Goal: Transaction & Acquisition: Purchase product/service

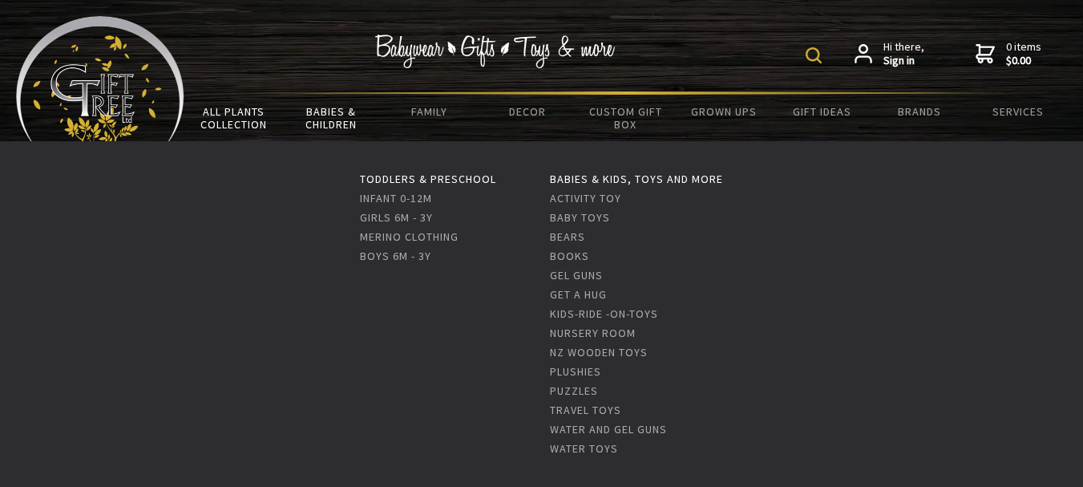
click at [329, 116] on link "Babies & Children" at bounding box center [331, 118] width 98 height 47
click at [362, 195] on link "Infant 0-12m" at bounding box center [396, 198] width 72 height 14
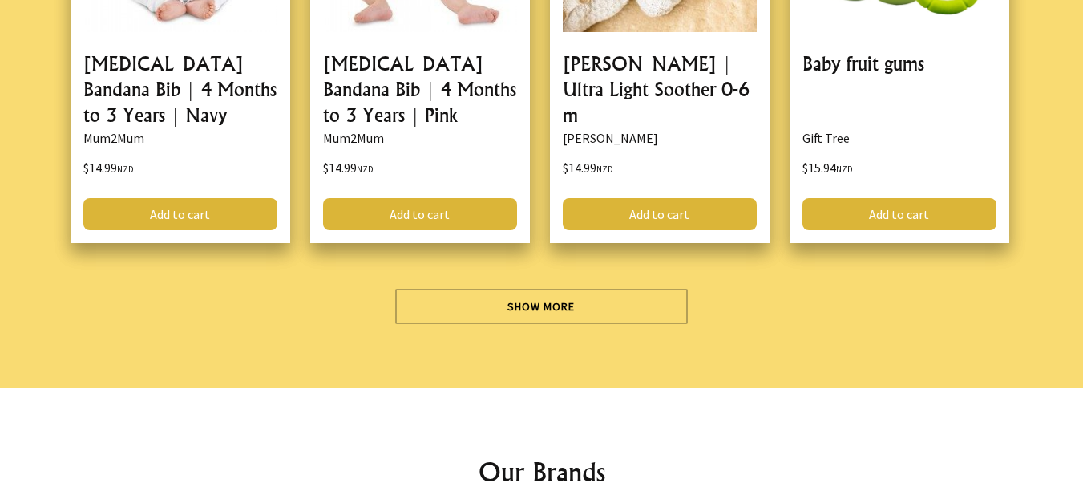
scroll to position [4731, 0]
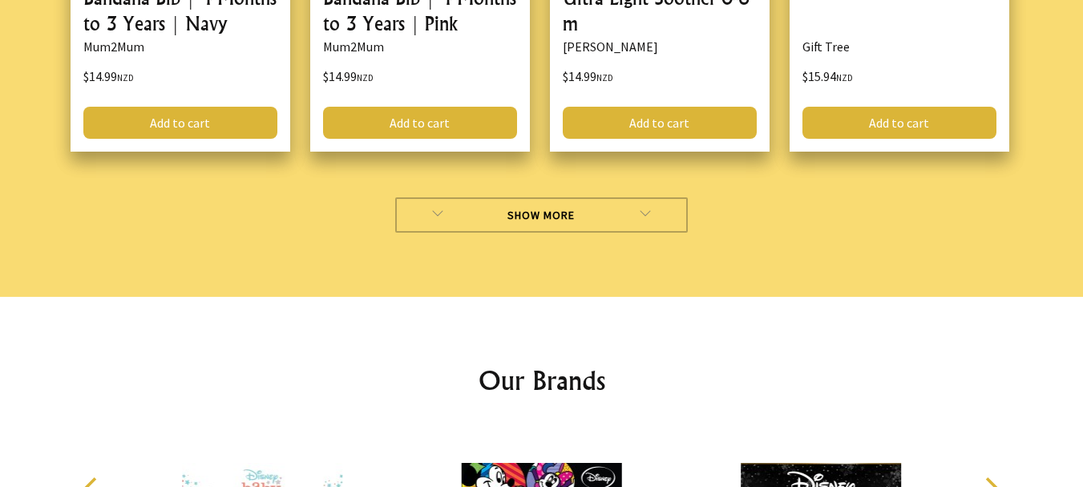
click at [578, 218] on link "Show More" at bounding box center [541, 214] width 293 height 35
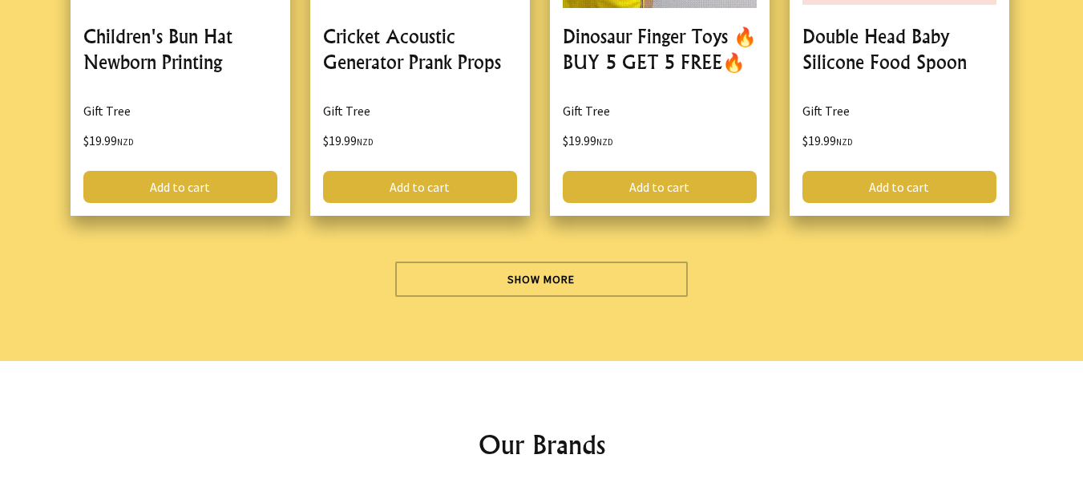
scroll to position [9302, 0]
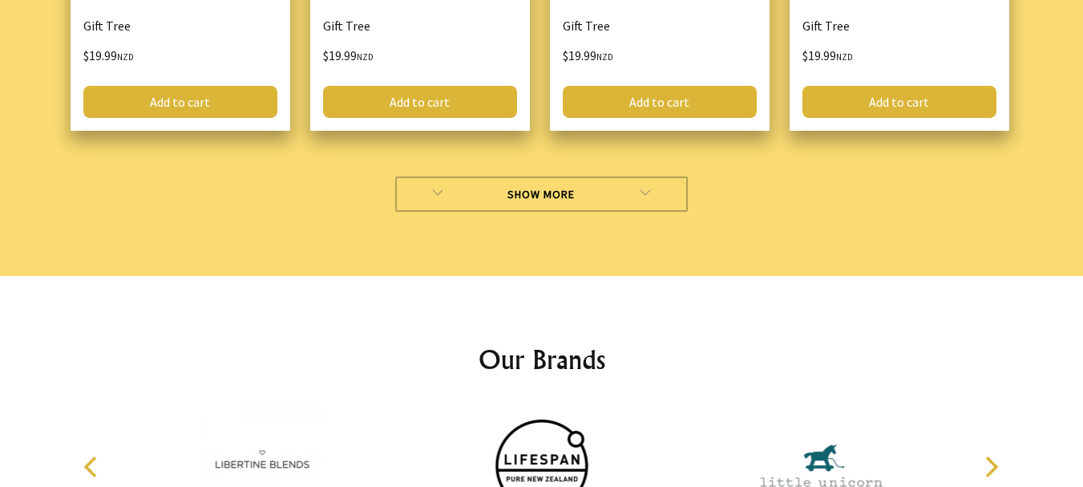
click at [523, 192] on link "Show More" at bounding box center [541, 193] width 293 height 35
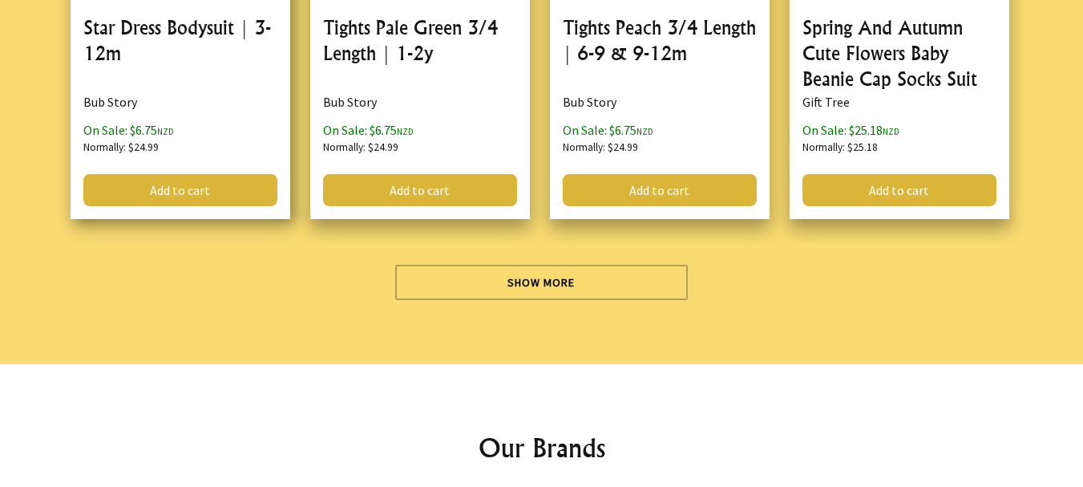
scroll to position [13952, 0]
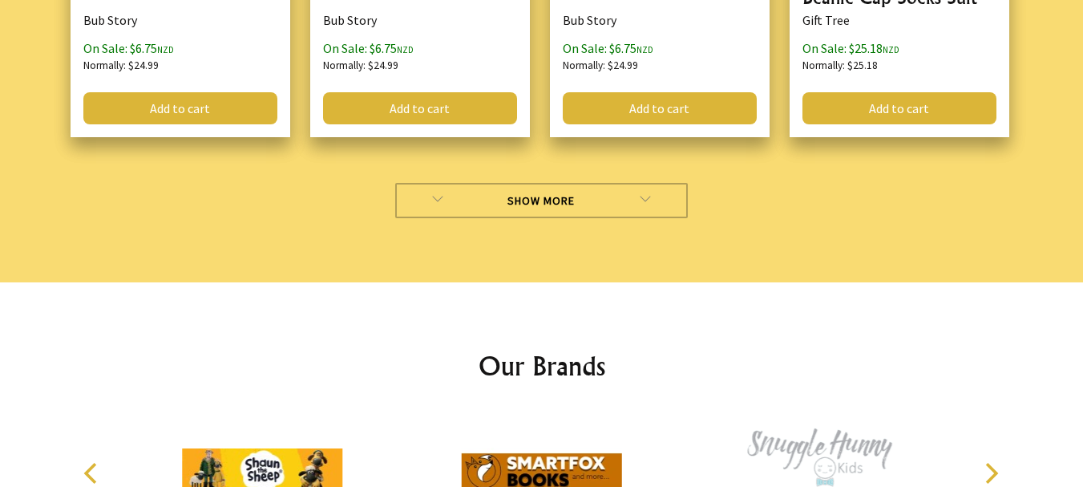
click at [531, 183] on link "Show More" at bounding box center [541, 200] width 293 height 35
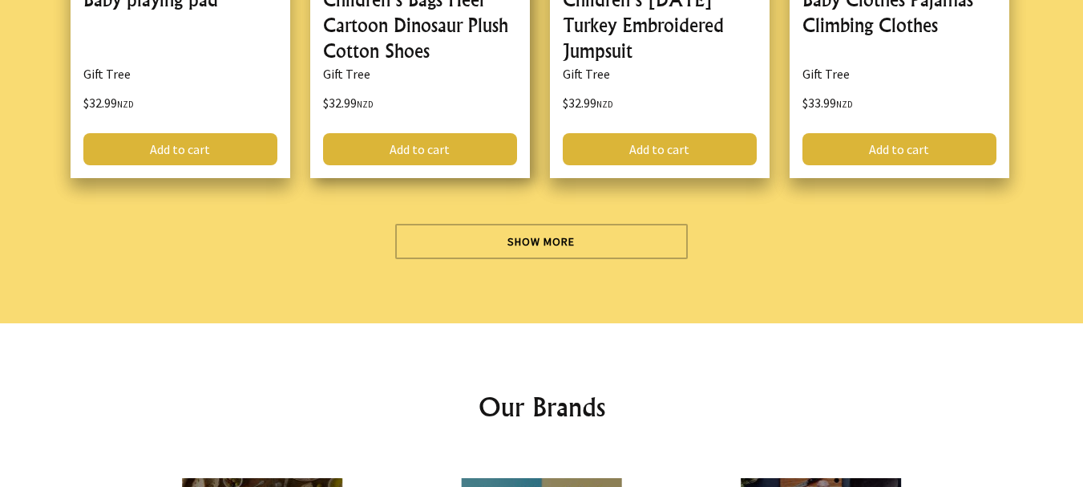
scroll to position [18523, 0]
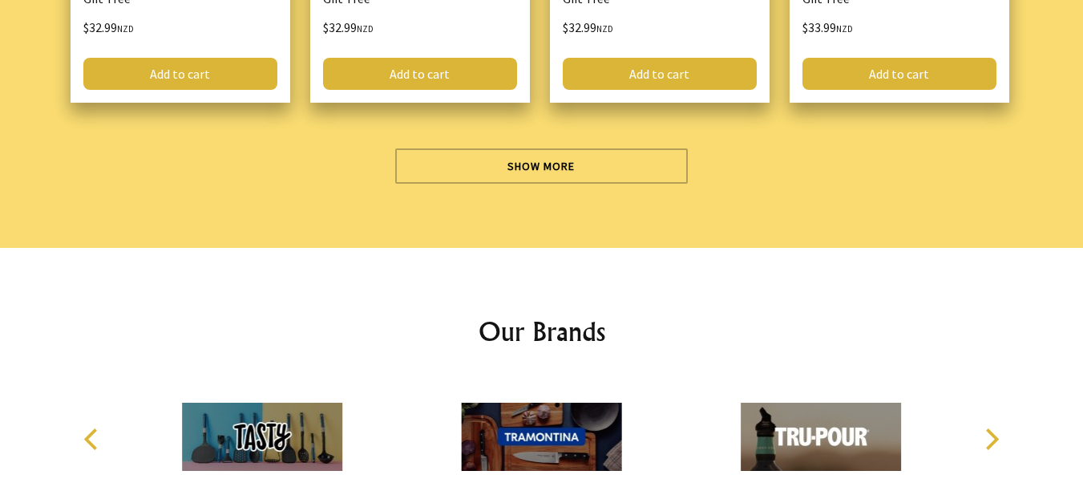
click at [521, 136] on div "Show More" at bounding box center [542, 160] width 975 height 48
click at [521, 148] on link "Show More" at bounding box center [541, 165] width 293 height 35
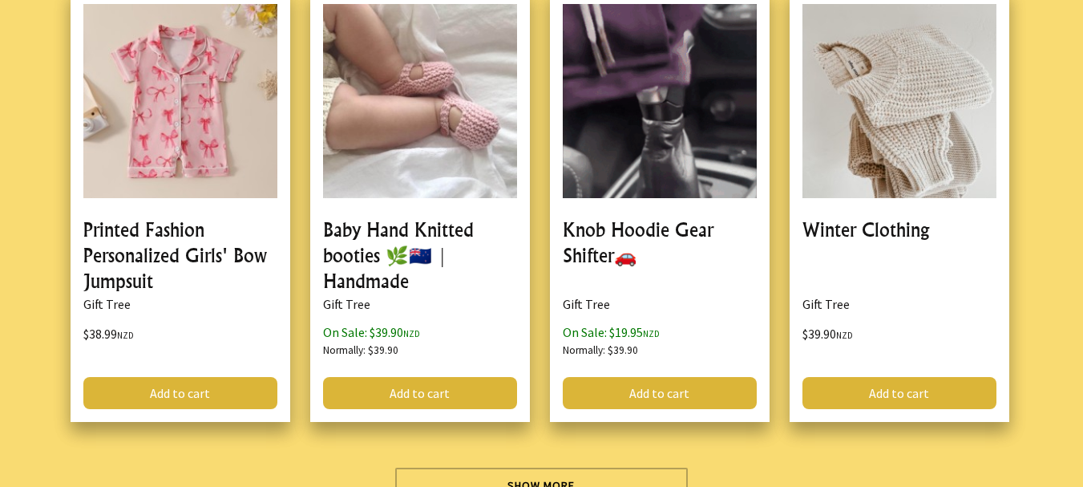
scroll to position [23013, 0]
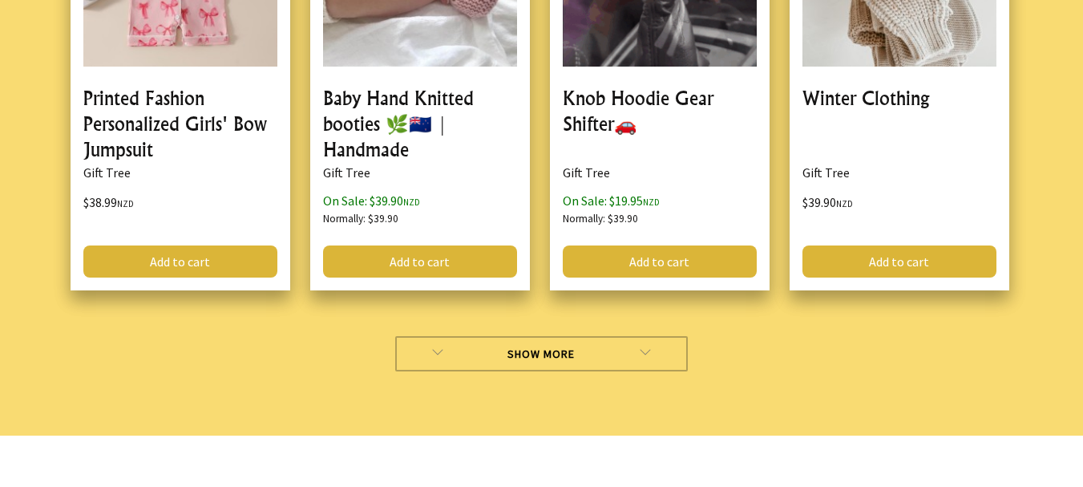
click at [496, 336] on link "Show More" at bounding box center [541, 353] width 293 height 35
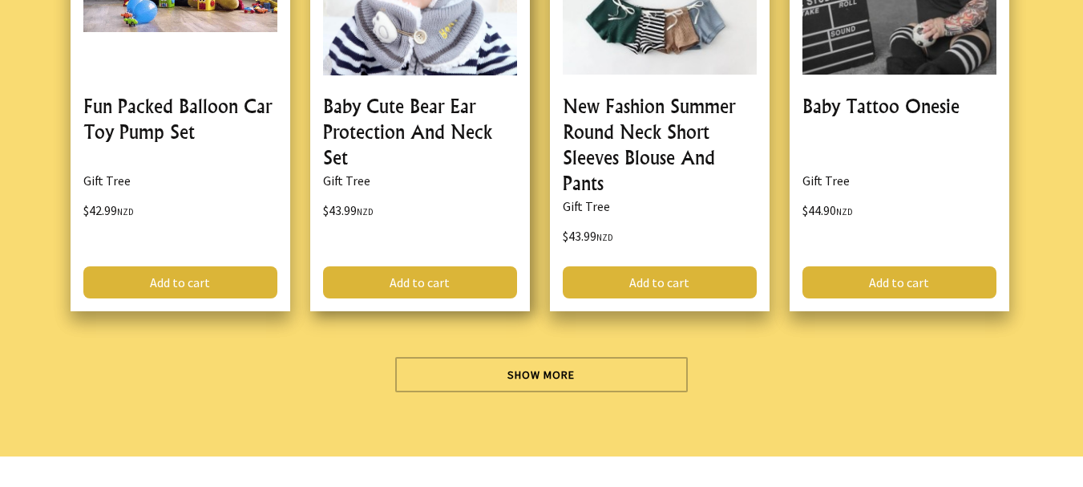
scroll to position [27744, 0]
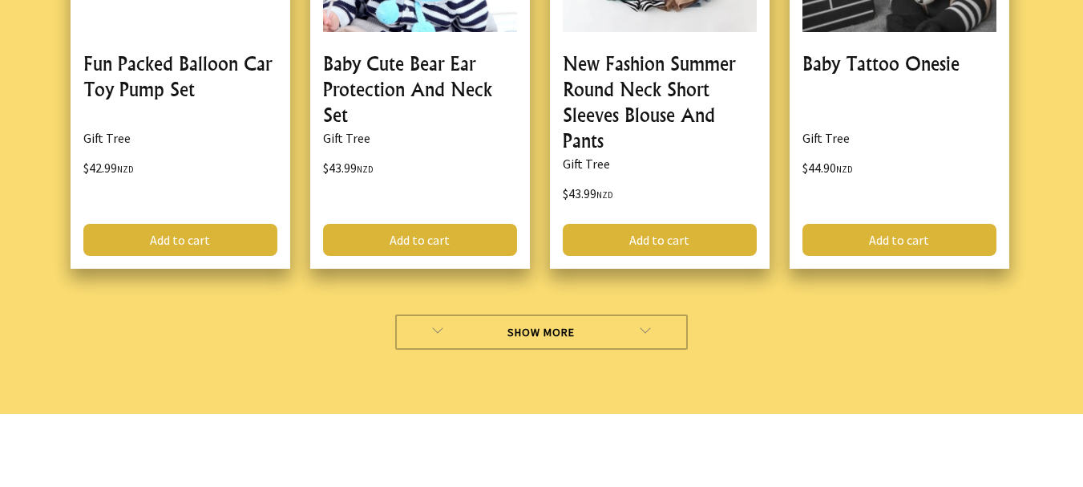
click at [461, 314] on link "Show More" at bounding box center [541, 331] width 293 height 35
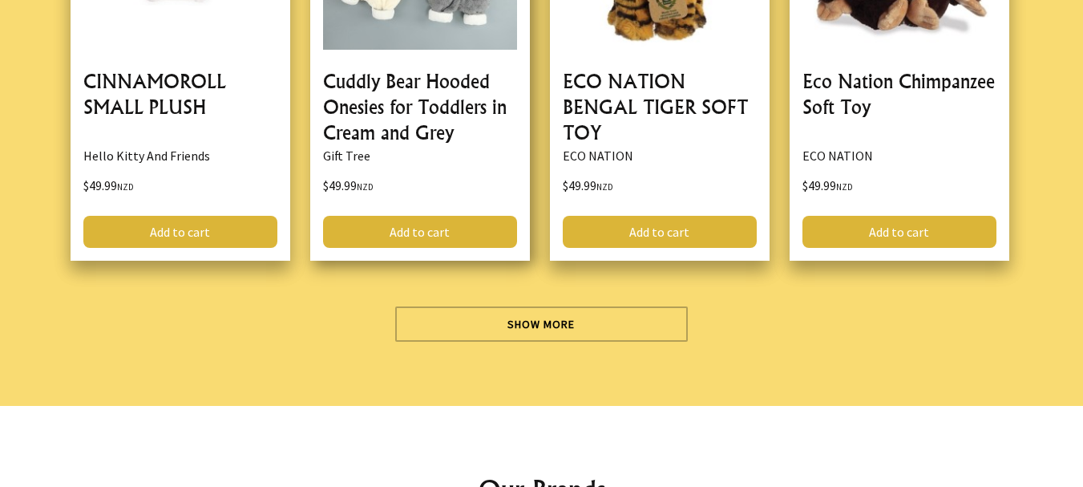
scroll to position [32315, 0]
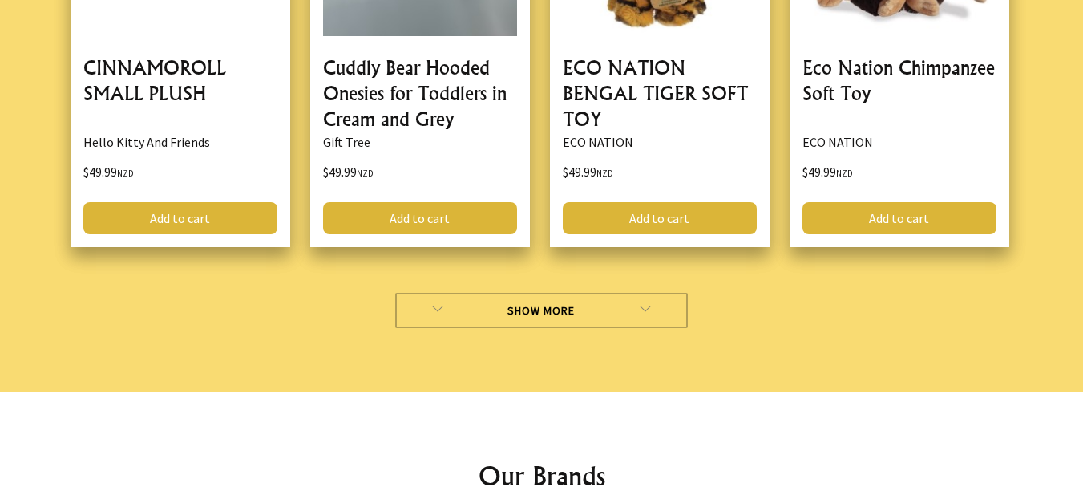
click at [503, 293] on link "Show More" at bounding box center [541, 310] width 293 height 35
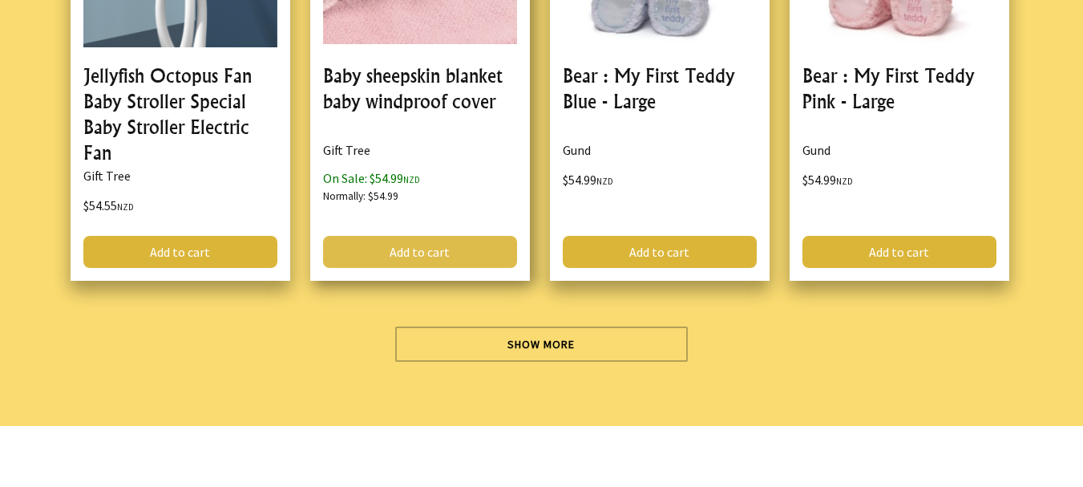
scroll to position [37126, 0]
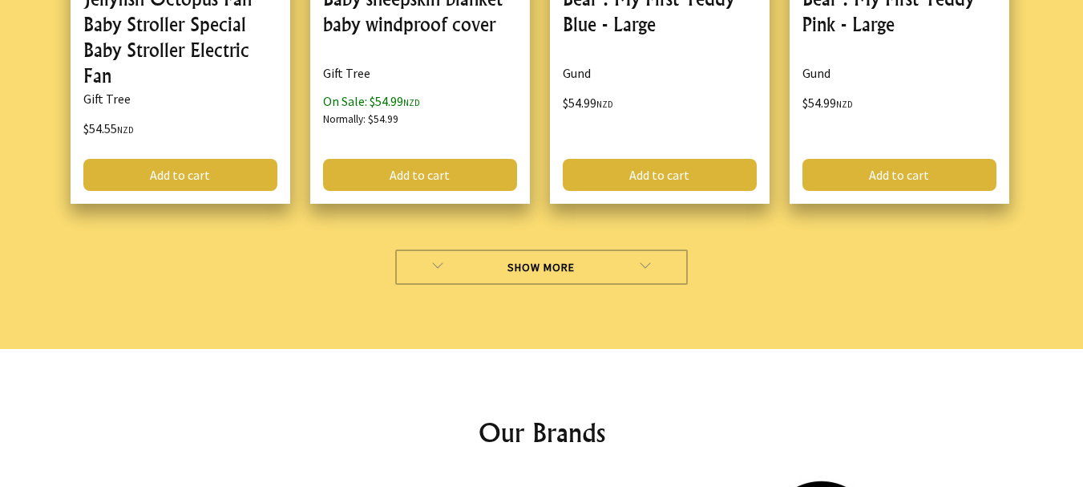
click at [512, 249] on link "Show More" at bounding box center [541, 266] width 293 height 35
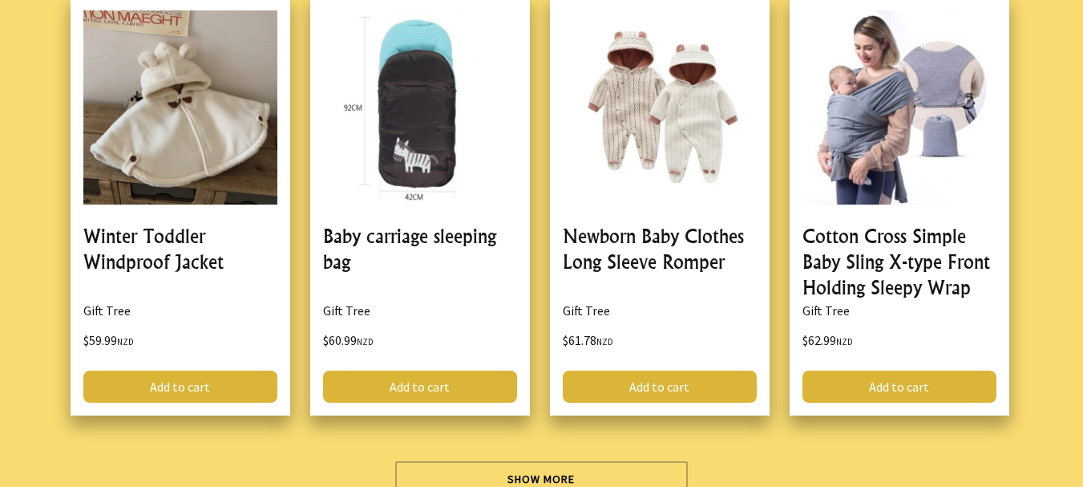
scroll to position [41536, 0]
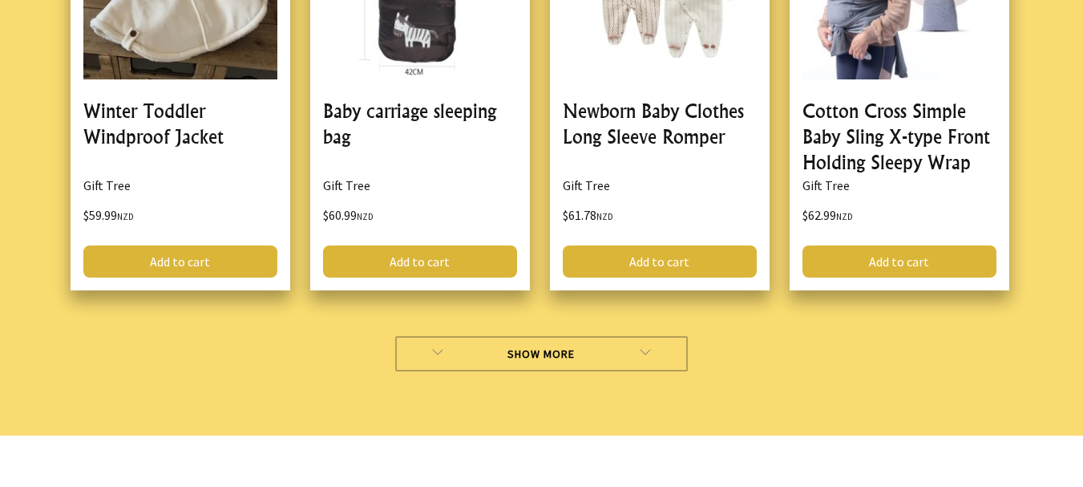
click at [473, 336] on link "Show More" at bounding box center [541, 353] width 293 height 35
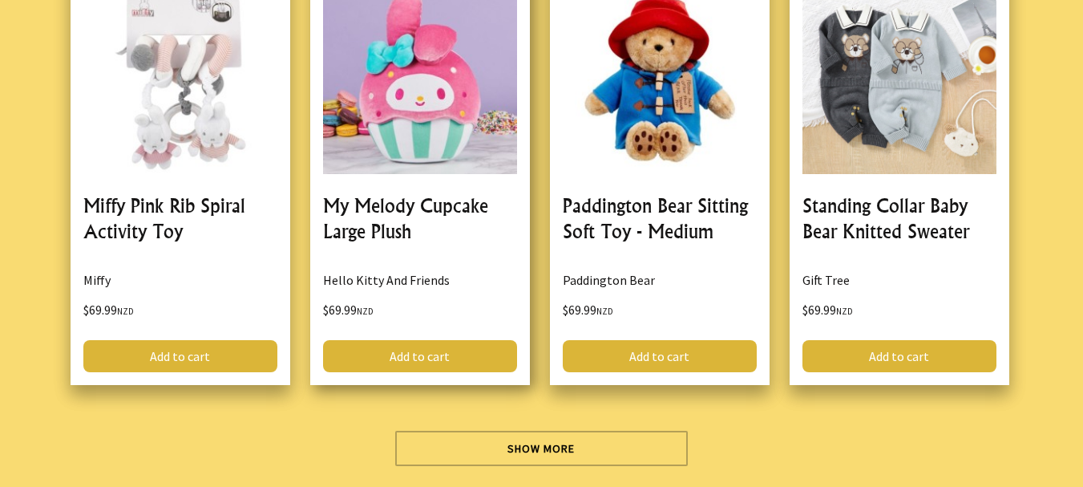
scroll to position [46107, 0]
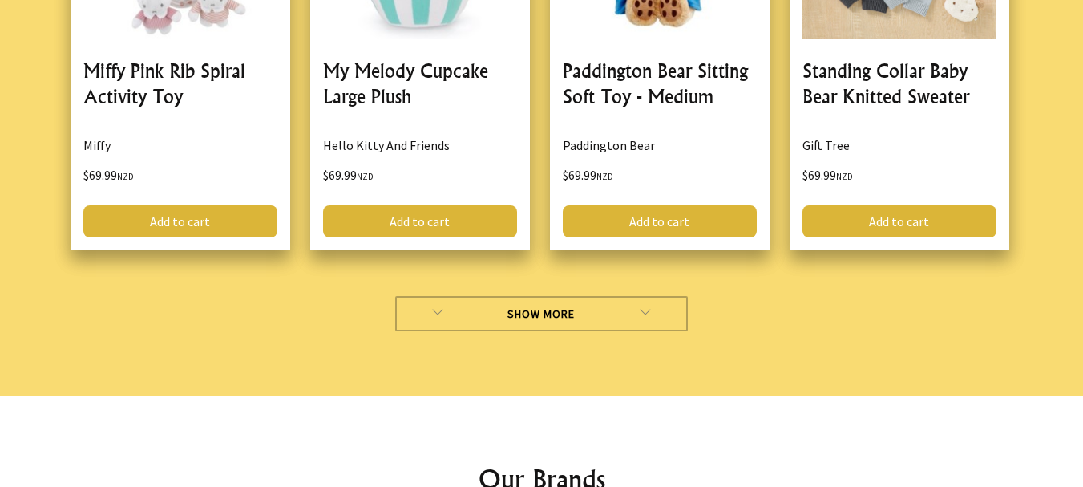
click at [487, 296] on link "Show More" at bounding box center [541, 313] width 293 height 35
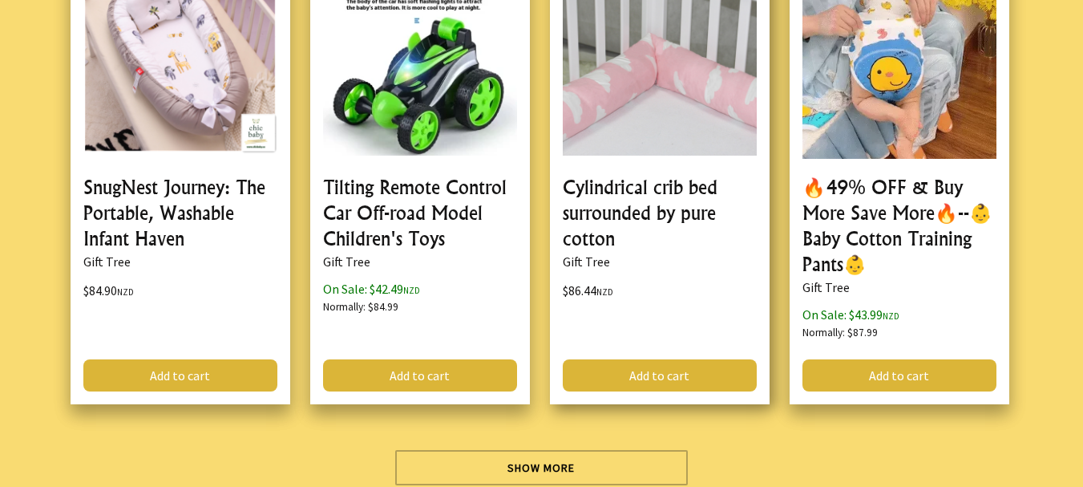
scroll to position [50677, 0]
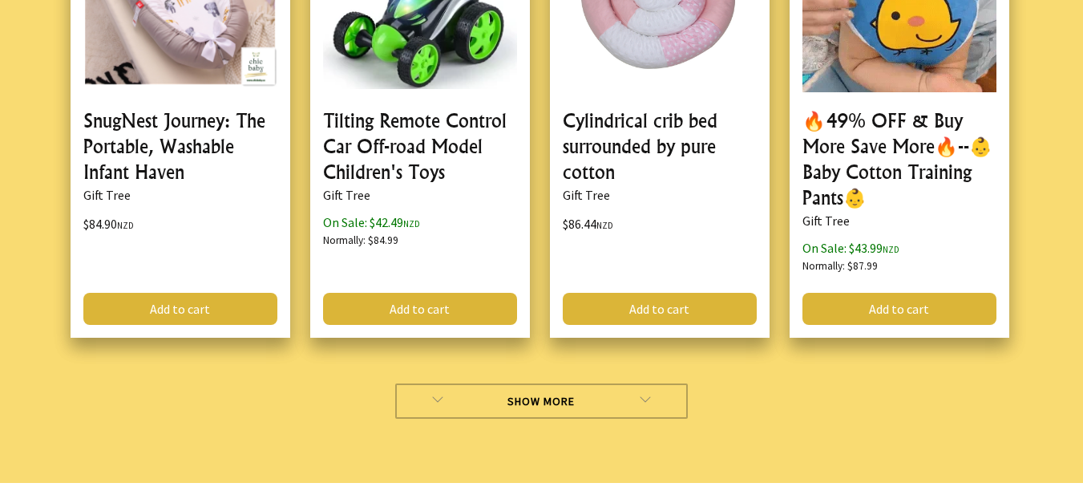
click at [492, 383] on link "Show More" at bounding box center [541, 400] width 293 height 35
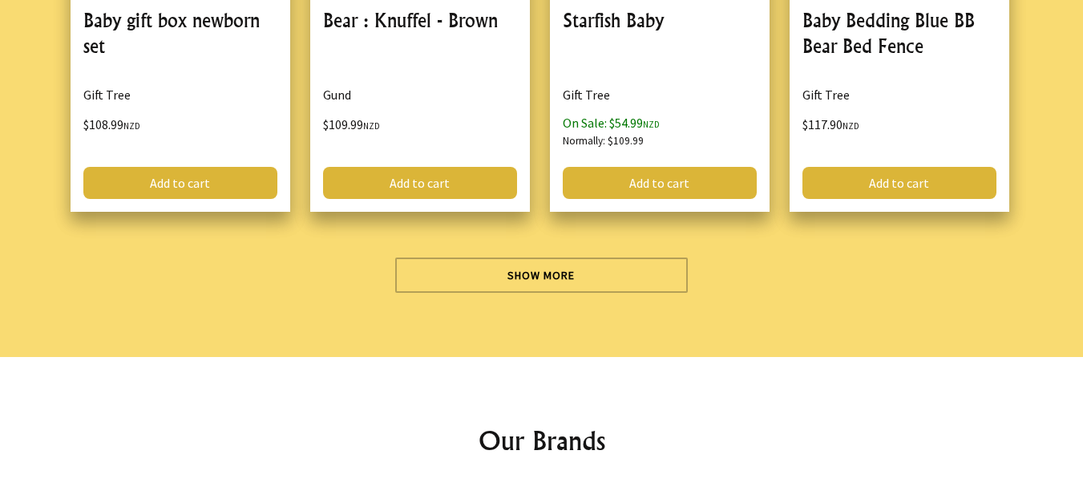
scroll to position [55408, 0]
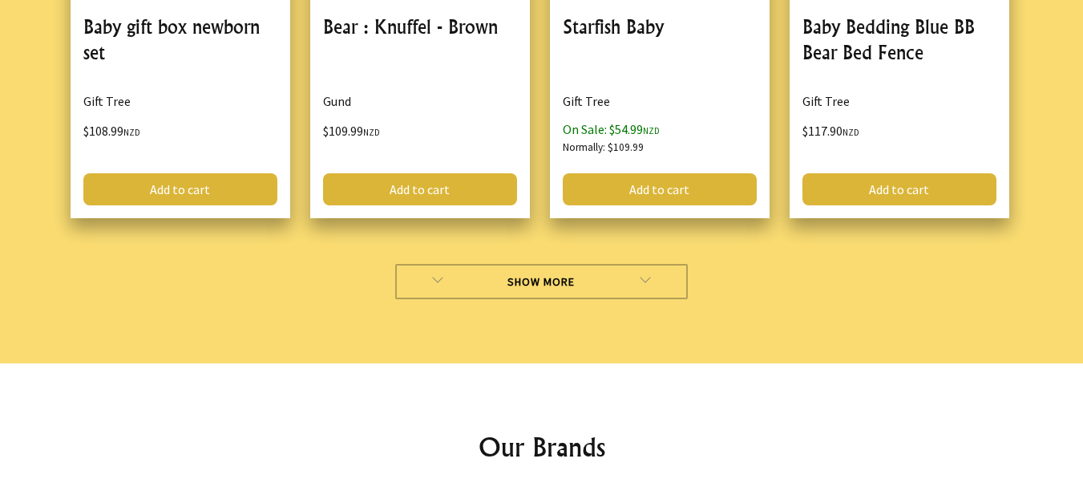
click at [490, 264] on link "Show More" at bounding box center [541, 281] width 293 height 35
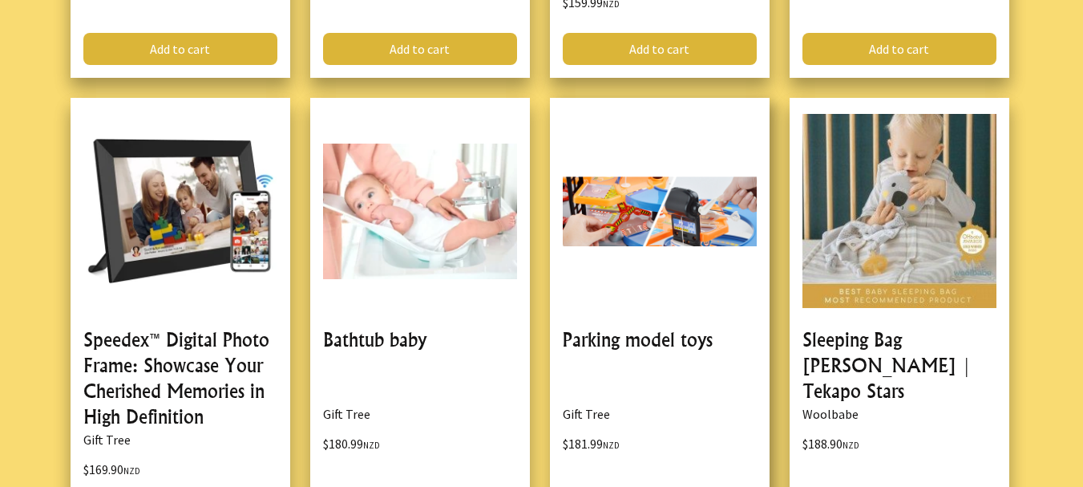
scroll to position [60059, 0]
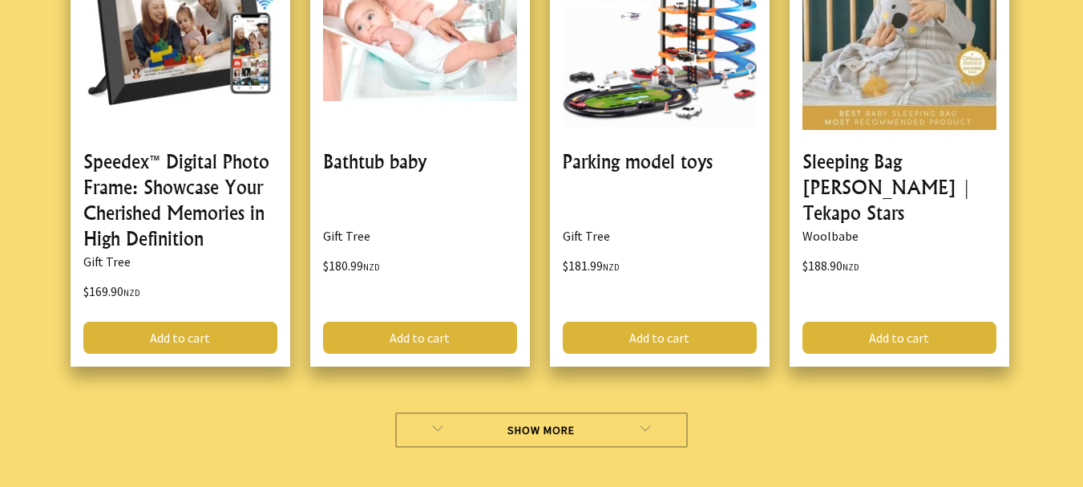
click at [540, 412] on link "Show More" at bounding box center [541, 429] width 293 height 35
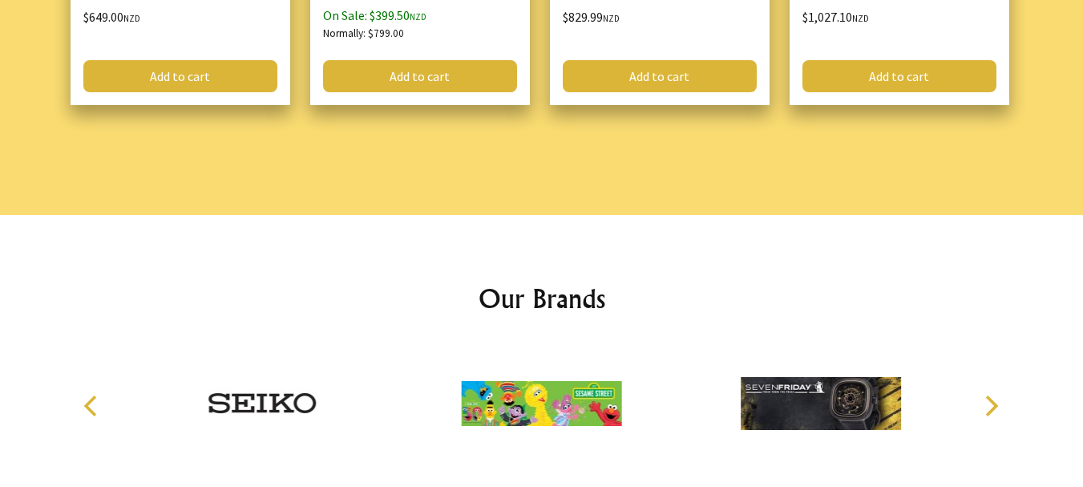
scroll to position [61725, 0]
